Goal: Transaction & Acquisition: Purchase product/service

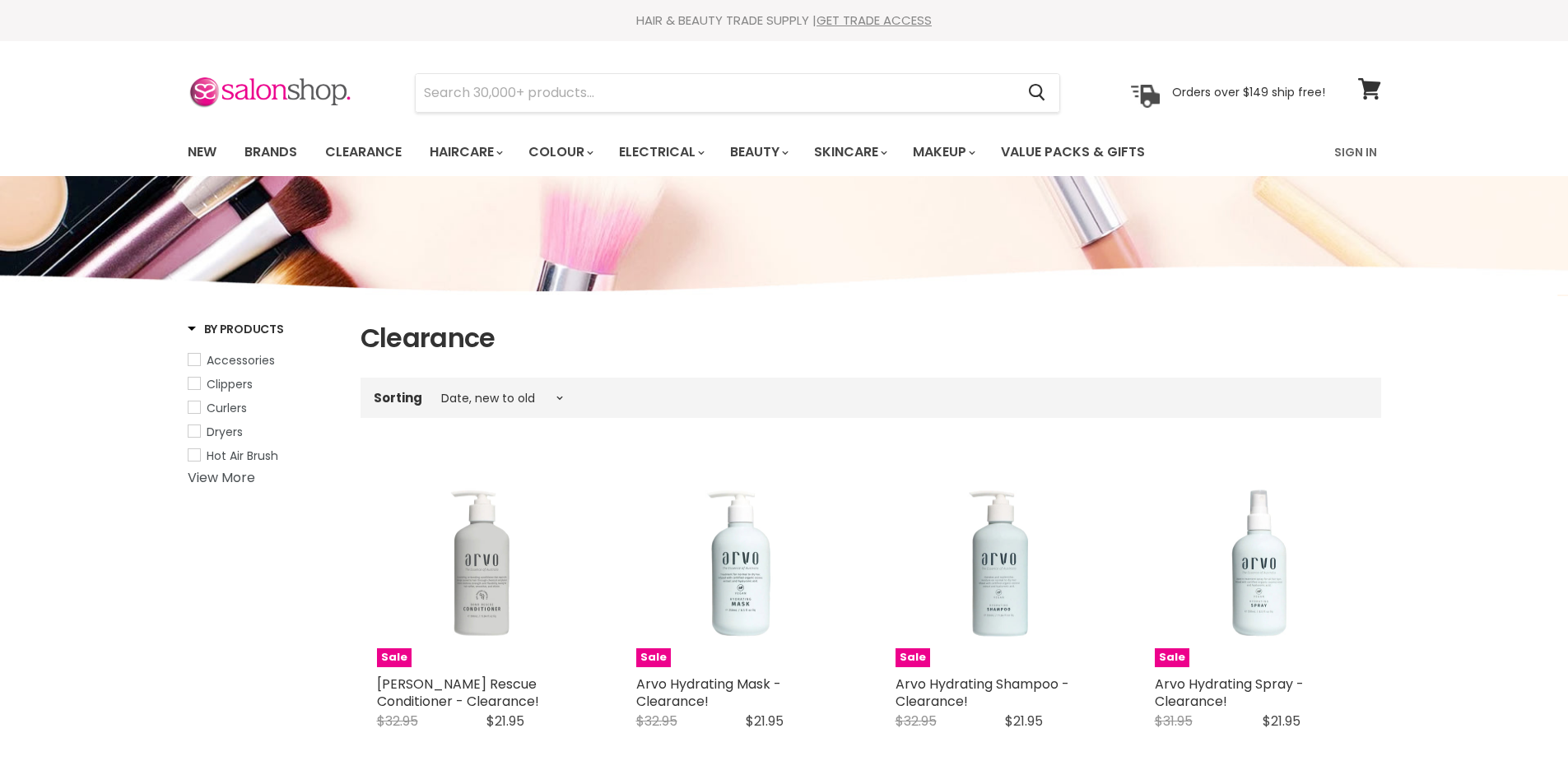
select select "created-descending"
click at [203, 147] on link "New" at bounding box center [203, 152] width 54 height 34
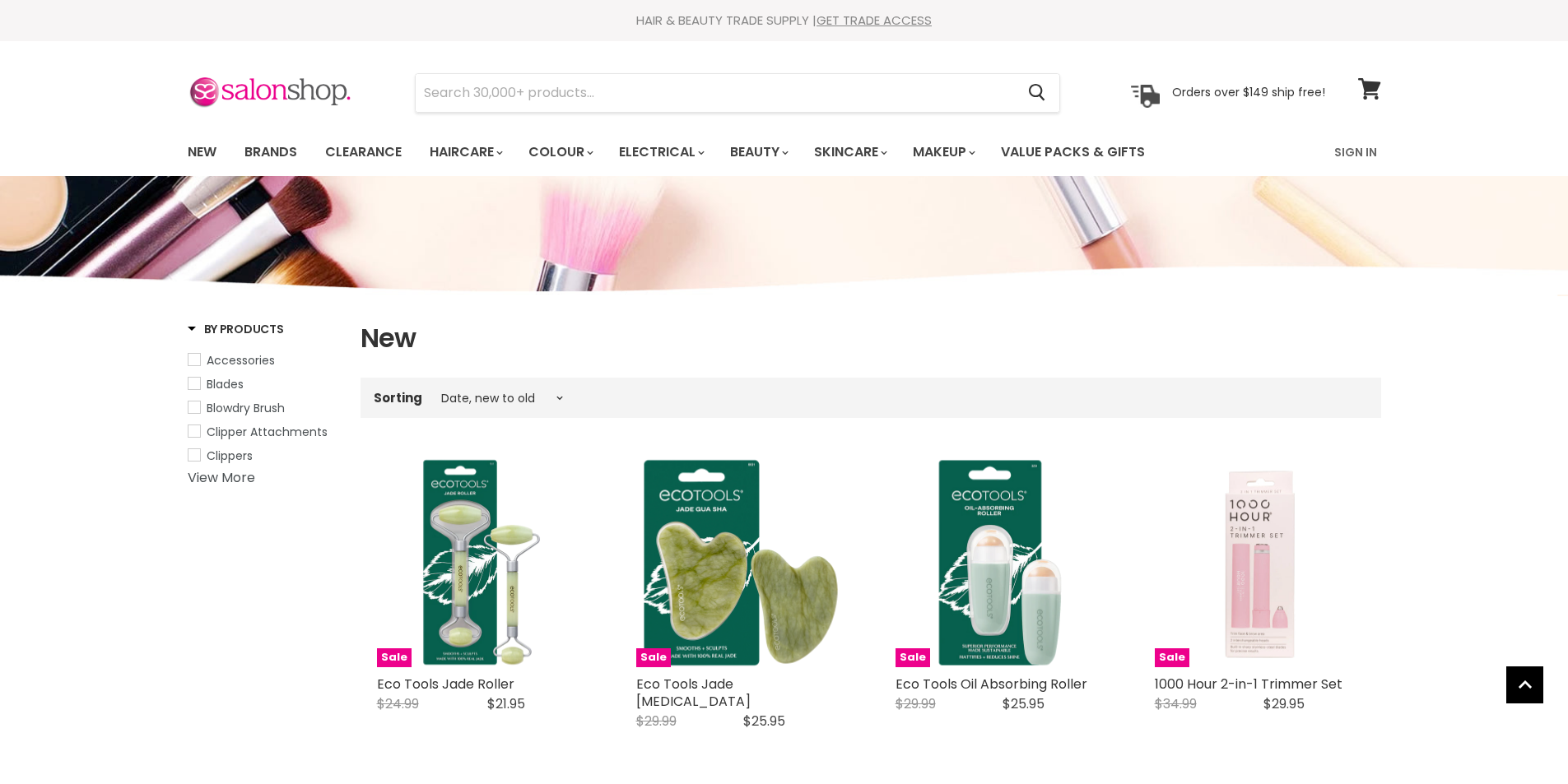
select select "created-descending"
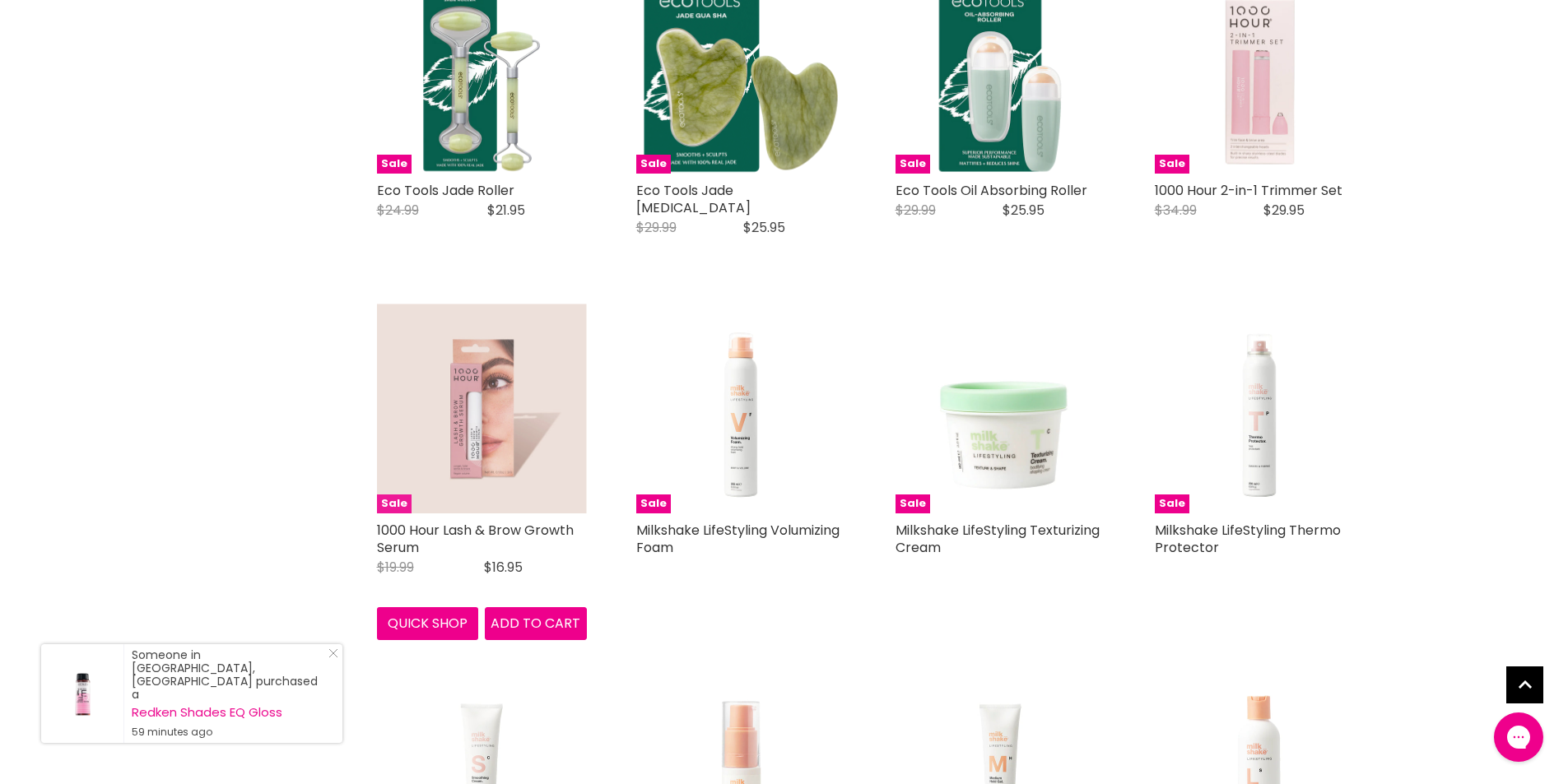
click at [501, 426] on img "Main content" at bounding box center [482, 408] width 210 height 210
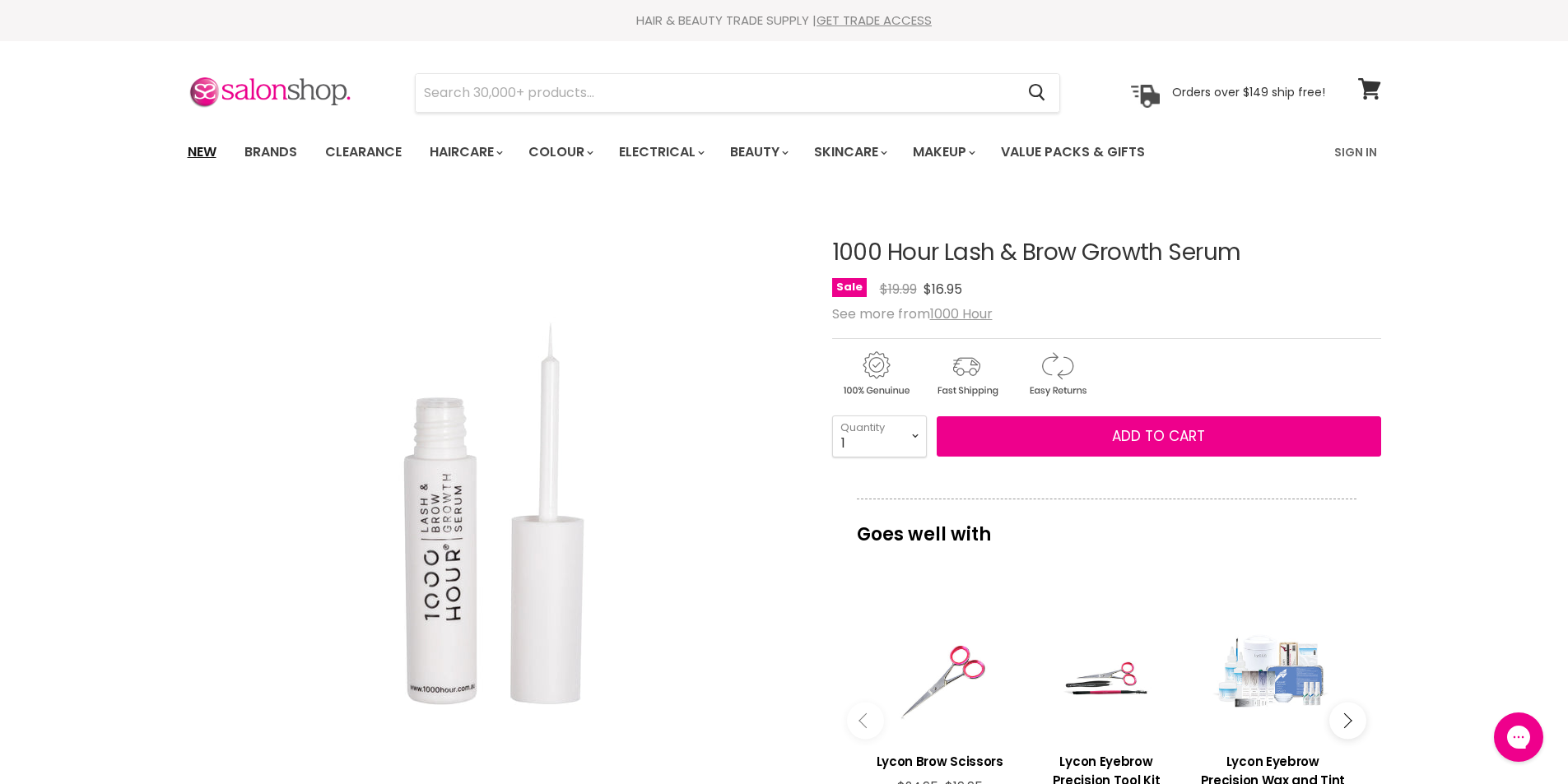
click at [198, 147] on link "New" at bounding box center [203, 152] width 54 height 34
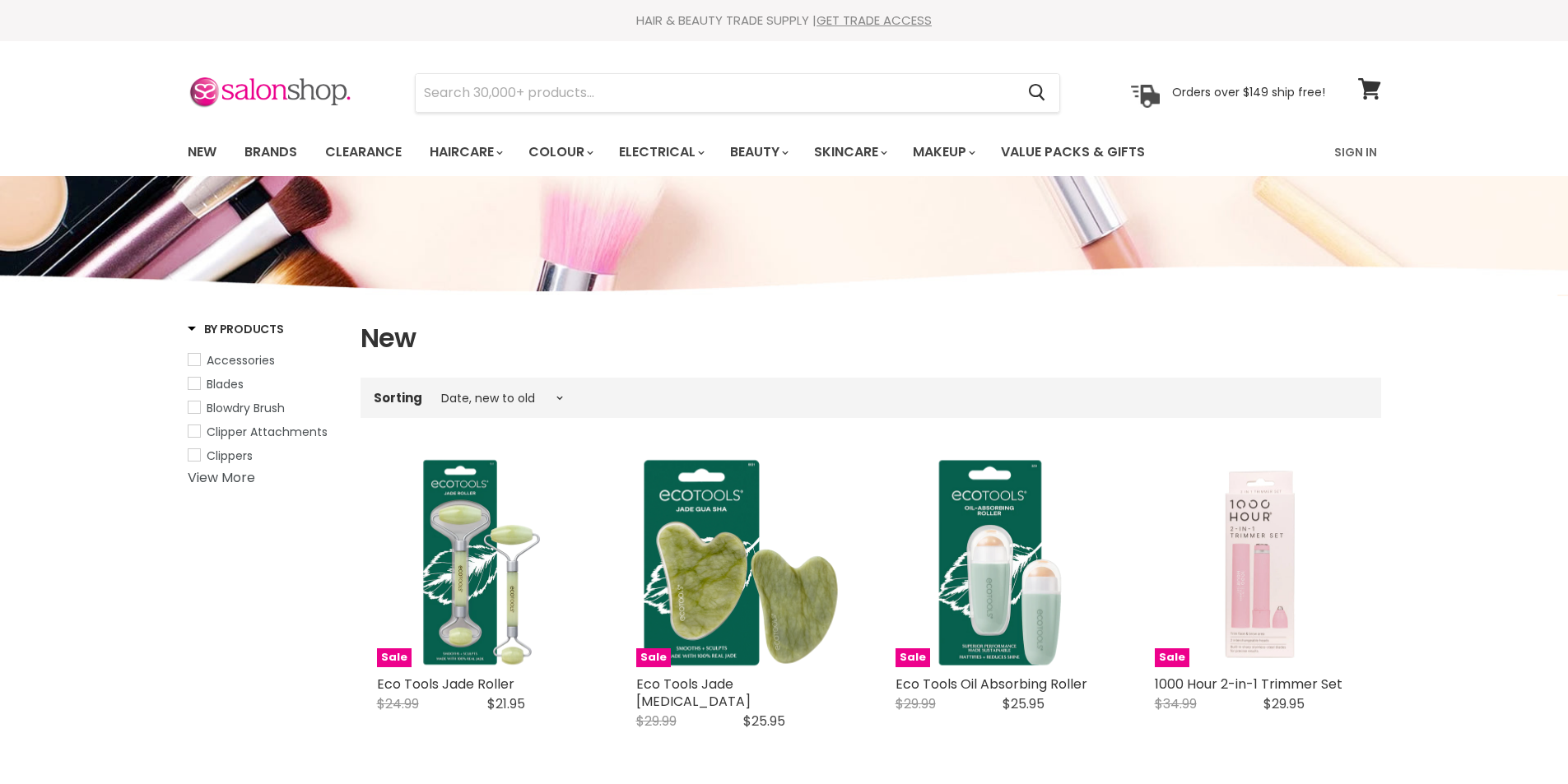
select select "created-descending"
click at [191, 152] on link "New" at bounding box center [203, 152] width 54 height 34
select select "created-descending"
